Goal: Navigation & Orientation: Find specific page/section

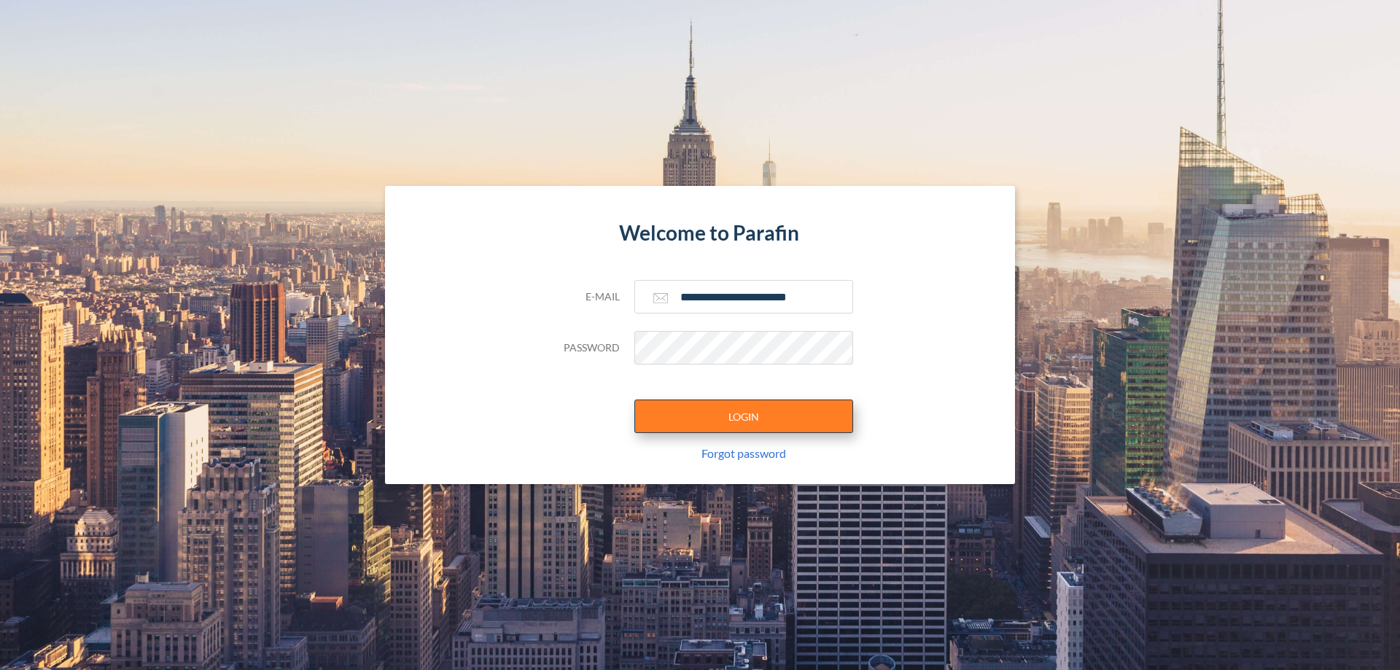
click at [744, 416] on button "LOGIN" at bounding box center [744, 417] width 219 height 34
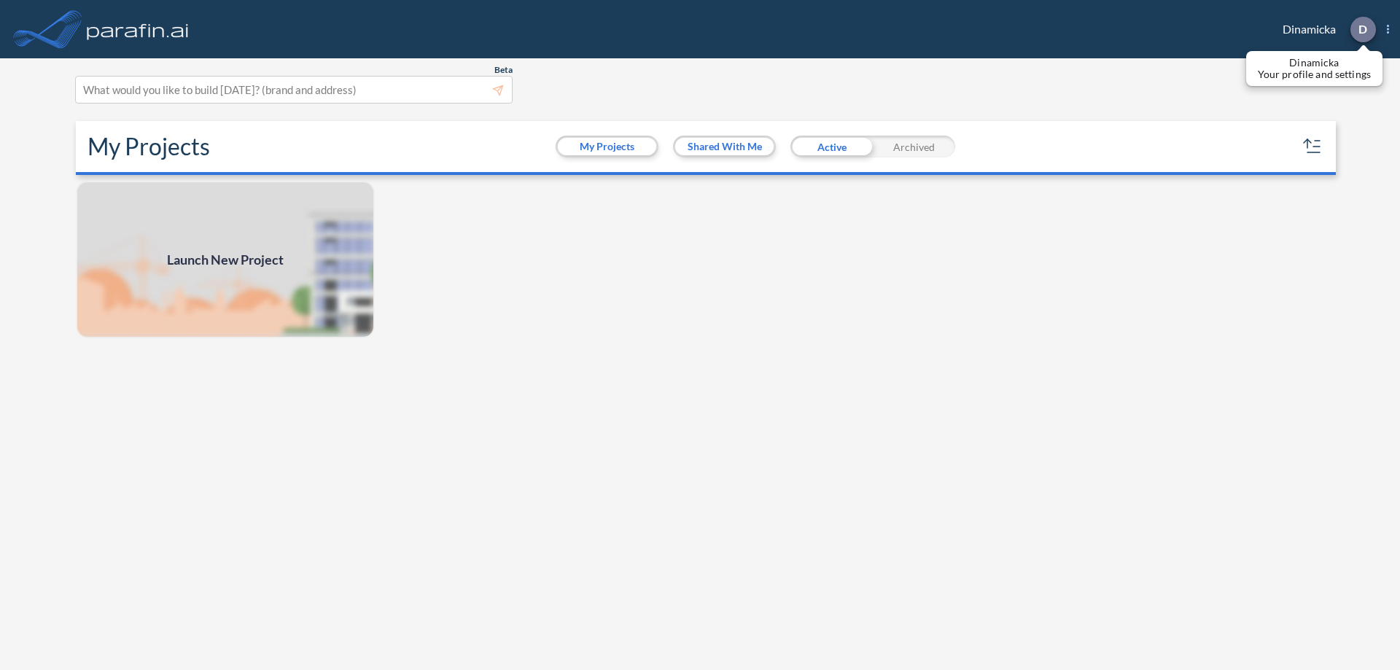
click at [1362, 29] on p "D" at bounding box center [1363, 29] width 9 height 13
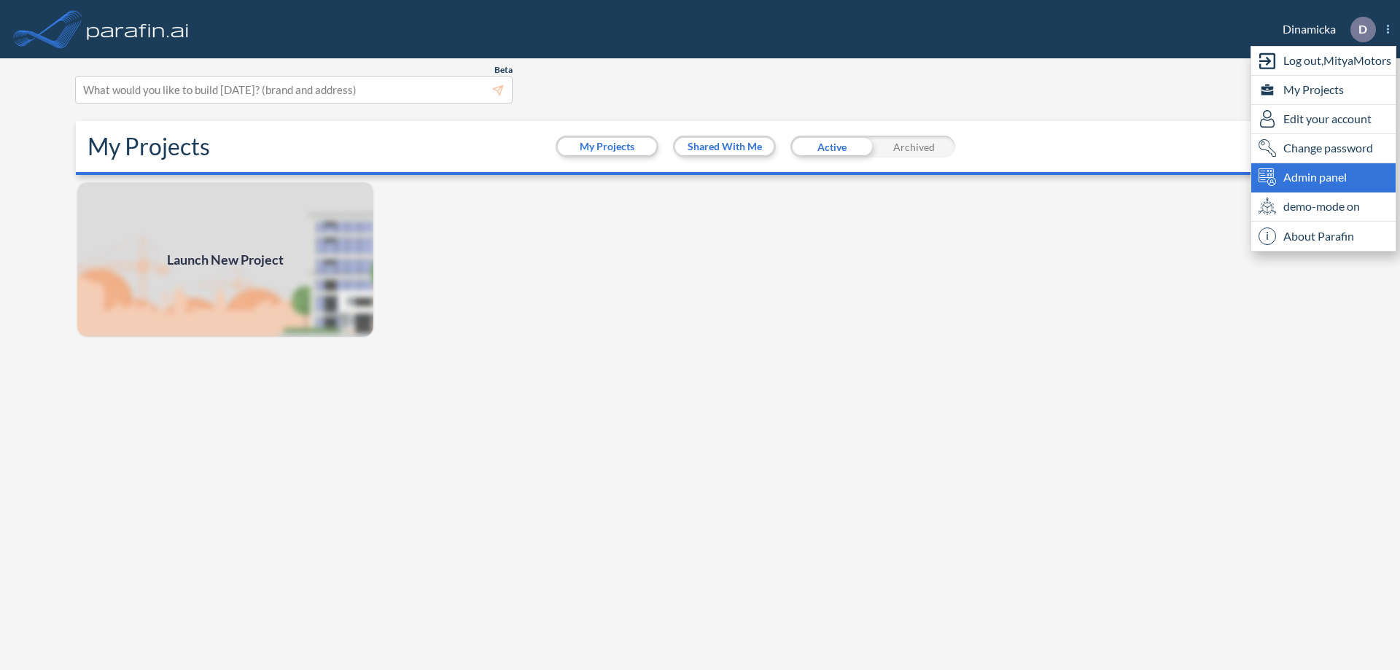
click at [1324, 177] on span "Admin panel" at bounding box center [1315, 177] width 63 height 18
